Goal: Transaction & Acquisition: Download file/media

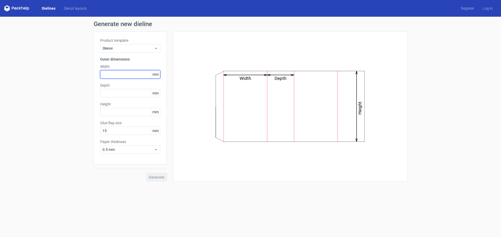
click at [118, 75] on input "text" at bounding box center [130, 74] width 60 height 8
type input "145"
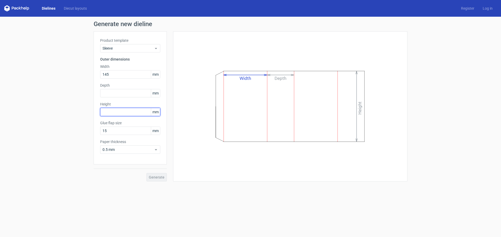
click at [112, 113] on input "text" at bounding box center [130, 112] width 60 height 8
type input "105"
click at [112, 91] on input "text" at bounding box center [130, 93] width 60 height 8
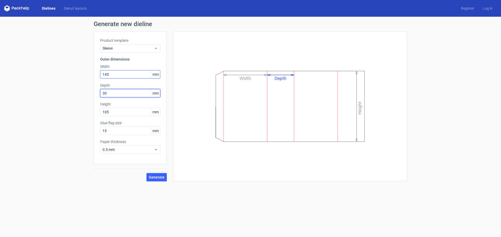
type input "30"
click at [110, 74] on input "145" at bounding box center [130, 74] width 60 height 8
type input "146"
click at [107, 93] on input "30" at bounding box center [130, 93] width 60 height 8
type input "31"
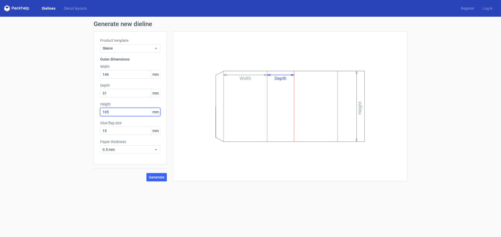
click at [108, 112] on input "105" at bounding box center [130, 112] width 60 height 8
click at [157, 176] on span "Generate" at bounding box center [157, 178] width 16 height 4
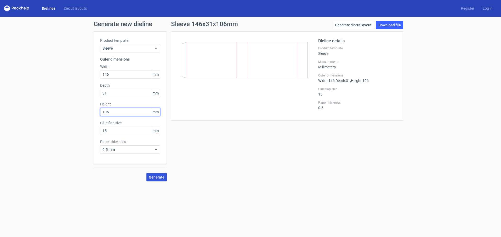
drag, startPoint x: 111, startPoint y: 112, endPoint x: 46, endPoint y: 102, distance: 65.3
click at [73, 111] on div "Generate new dieline Product template Sleeve Outer dimensions Width 146 mm Dept…" at bounding box center [250, 101] width 501 height 169
type input "146"
drag, startPoint x: 114, startPoint y: 74, endPoint x: 64, endPoint y: 72, distance: 50.2
click at [78, 73] on div "Generate new dieline Product template Sleeve Outer dimensions Width 146 mm Dept…" at bounding box center [250, 101] width 501 height 169
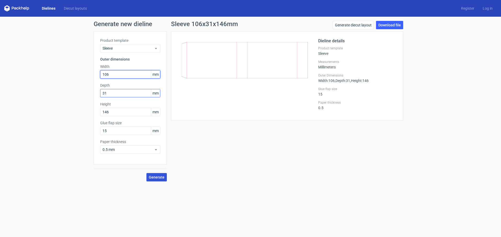
type input "106"
drag, startPoint x: 109, startPoint y: 93, endPoint x: 56, endPoint y: 91, distance: 53.1
click at [90, 93] on div "Generate new dieline Product template Sleeve Outer dimensions Width 106 mm Dept…" at bounding box center [250, 101] width 501 height 169
click at [159, 177] on span "Generate" at bounding box center [157, 178] width 16 height 4
click at [386, 27] on link "Download file" at bounding box center [389, 25] width 27 height 8
